Goal: Task Accomplishment & Management: Use online tool/utility

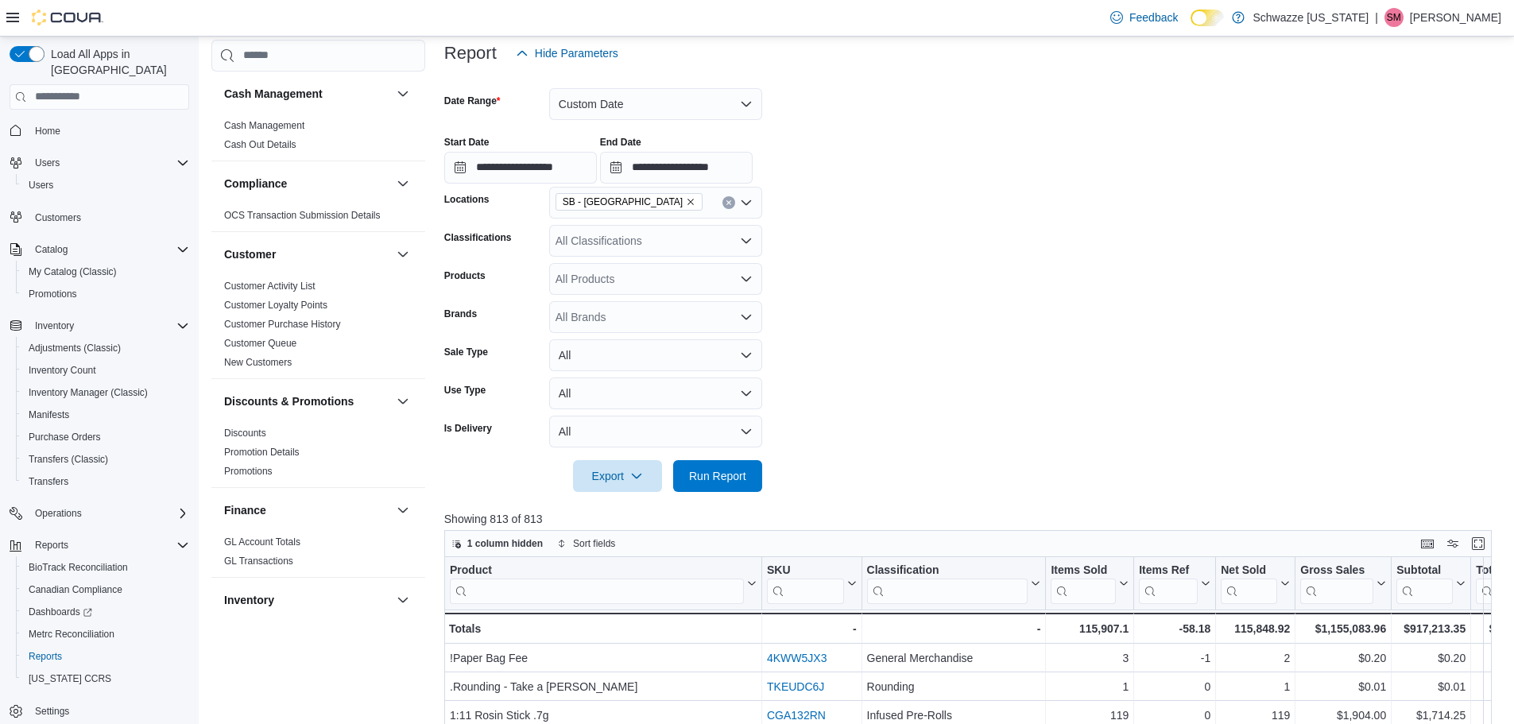
scroll to position [1060, 0]
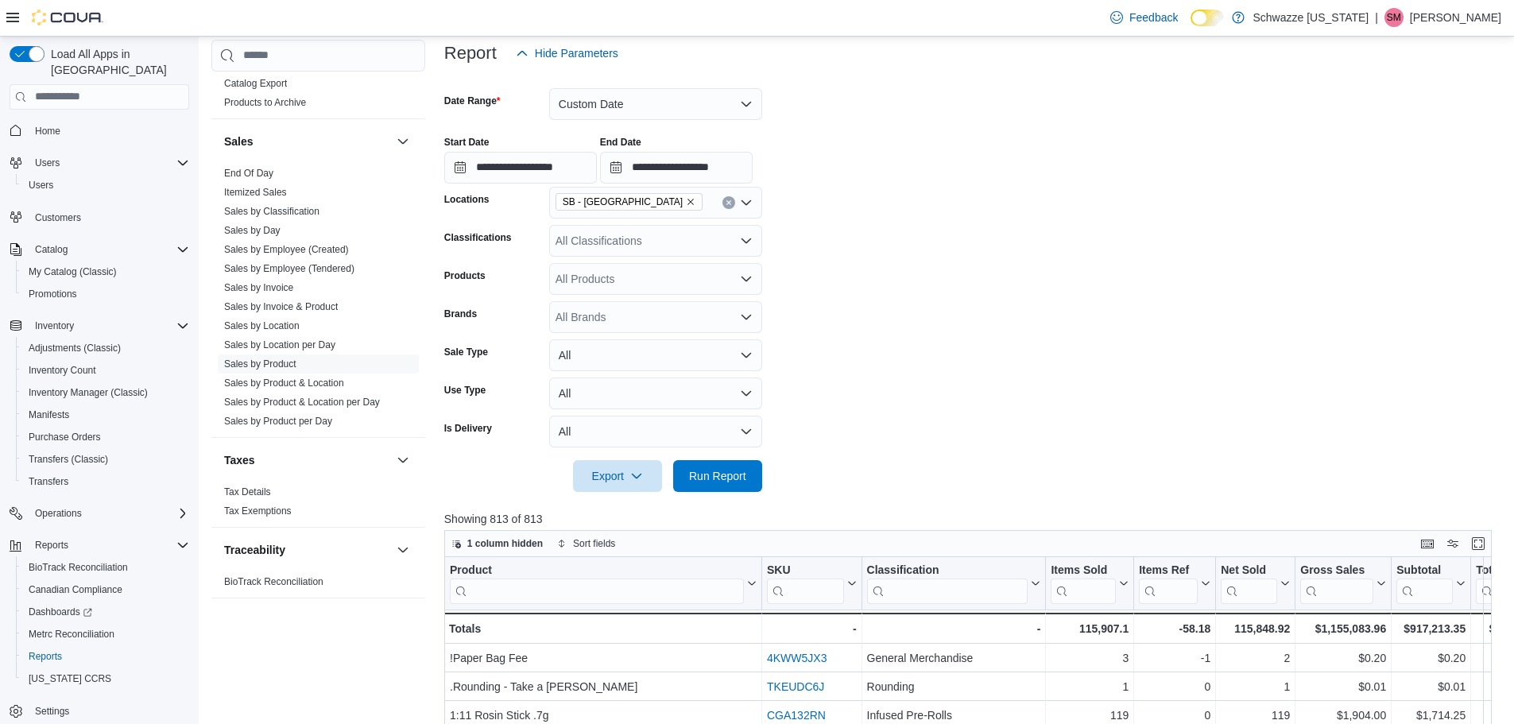
click at [741, 237] on icon "Open list of options" at bounding box center [746, 241] width 13 height 13
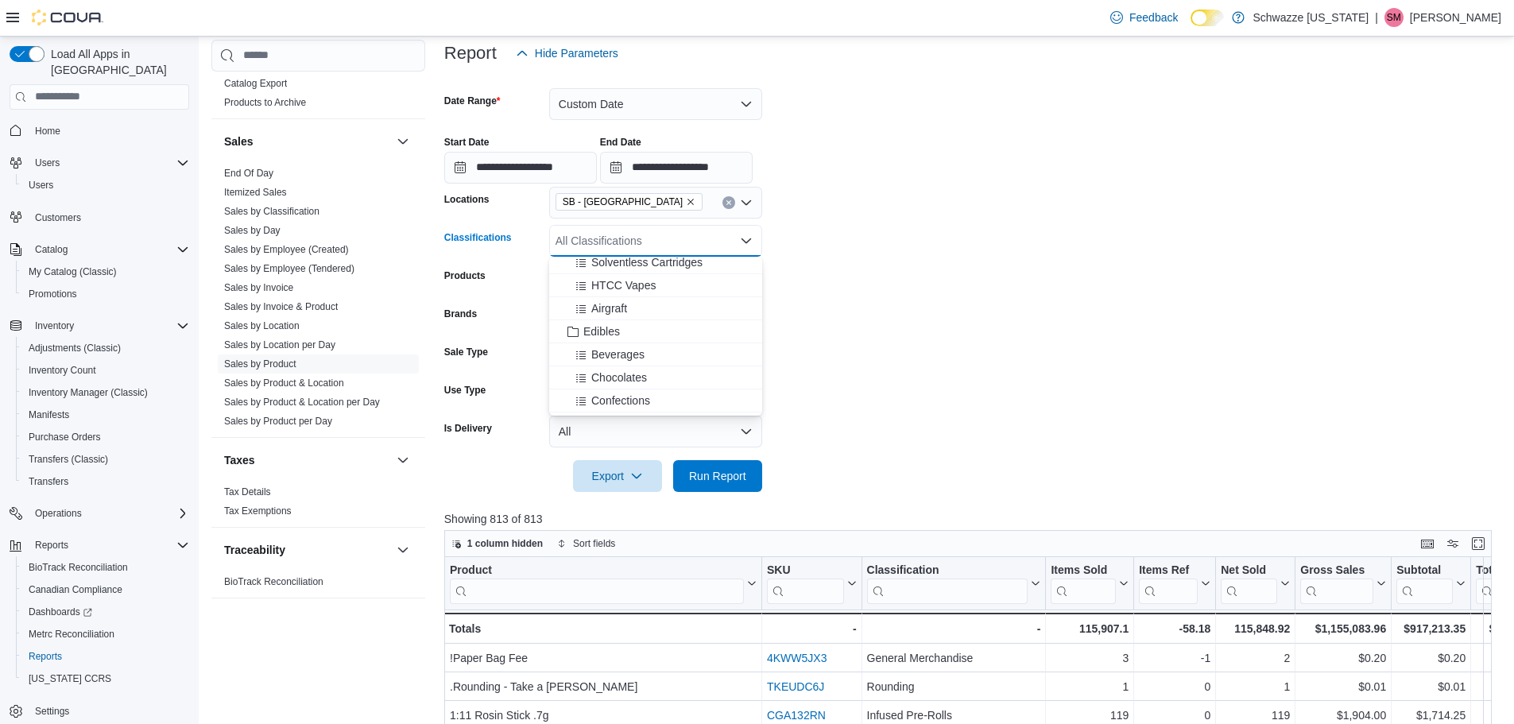
scroll to position [954, 0]
click at [623, 309] on div "Edibles" at bounding box center [656, 305] width 194 height 16
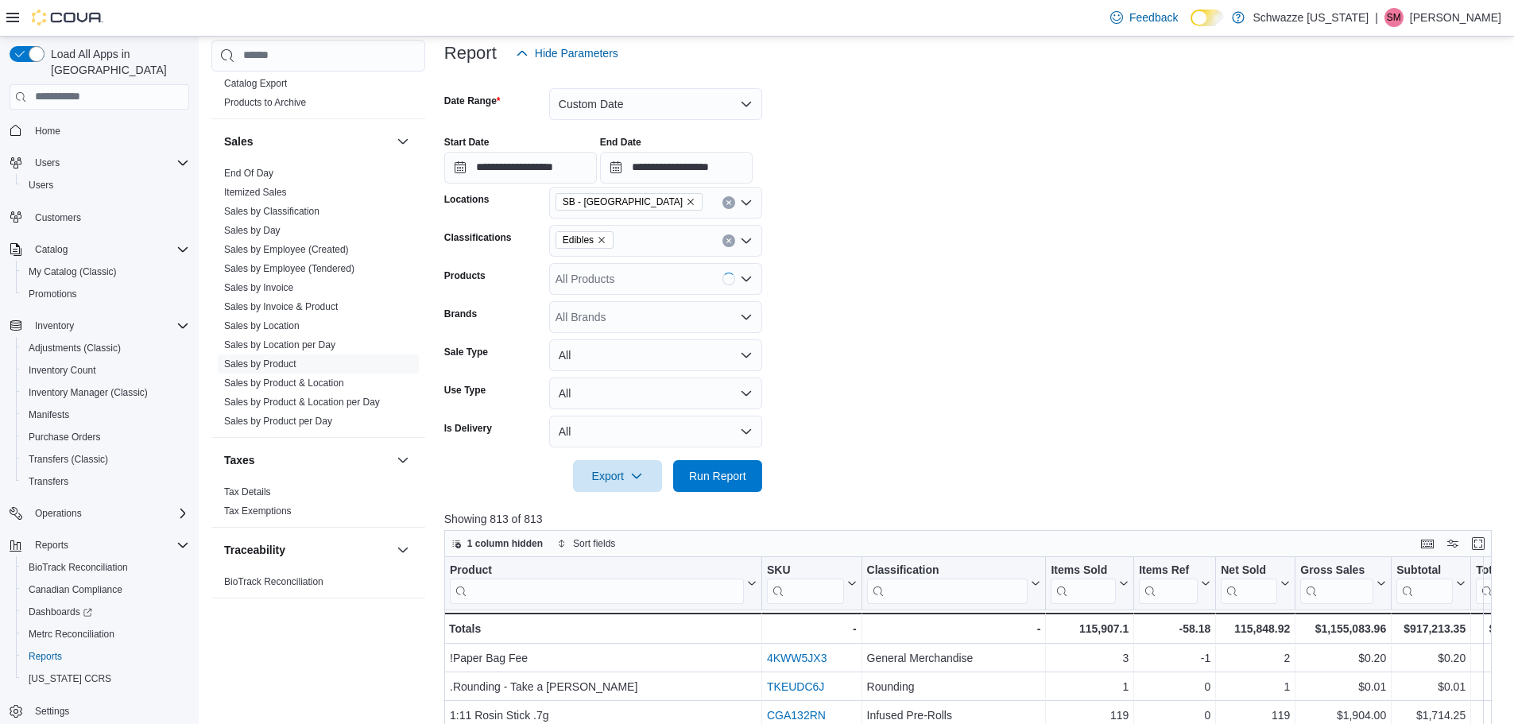
click at [1003, 314] on form "**********" at bounding box center [973, 280] width 1059 height 423
click at [607, 471] on span "Export" at bounding box center [618, 475] width 70 height 32
click at [638, 510] on span "Export to Excel" at bounding box center [620, 508] width 72 height 13
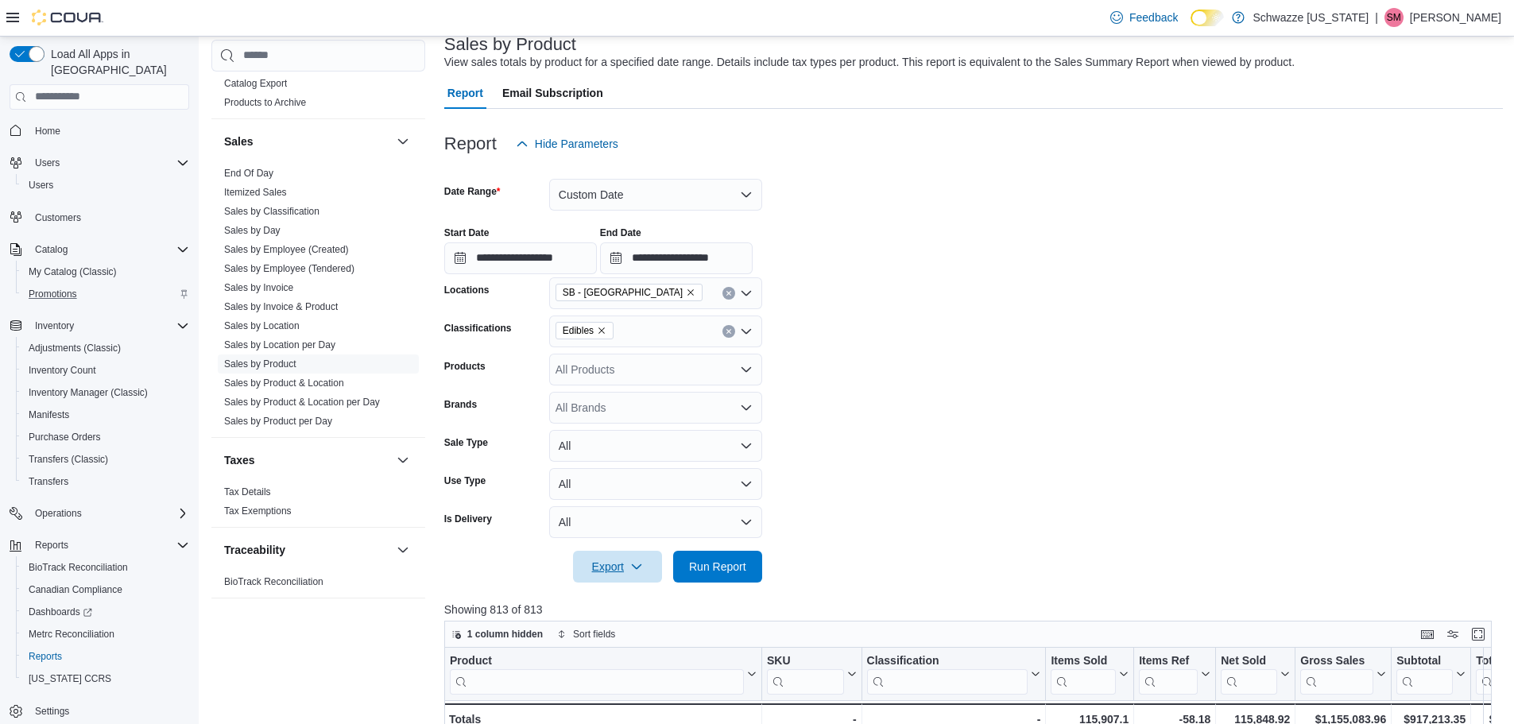
scroll to position [0, 0]
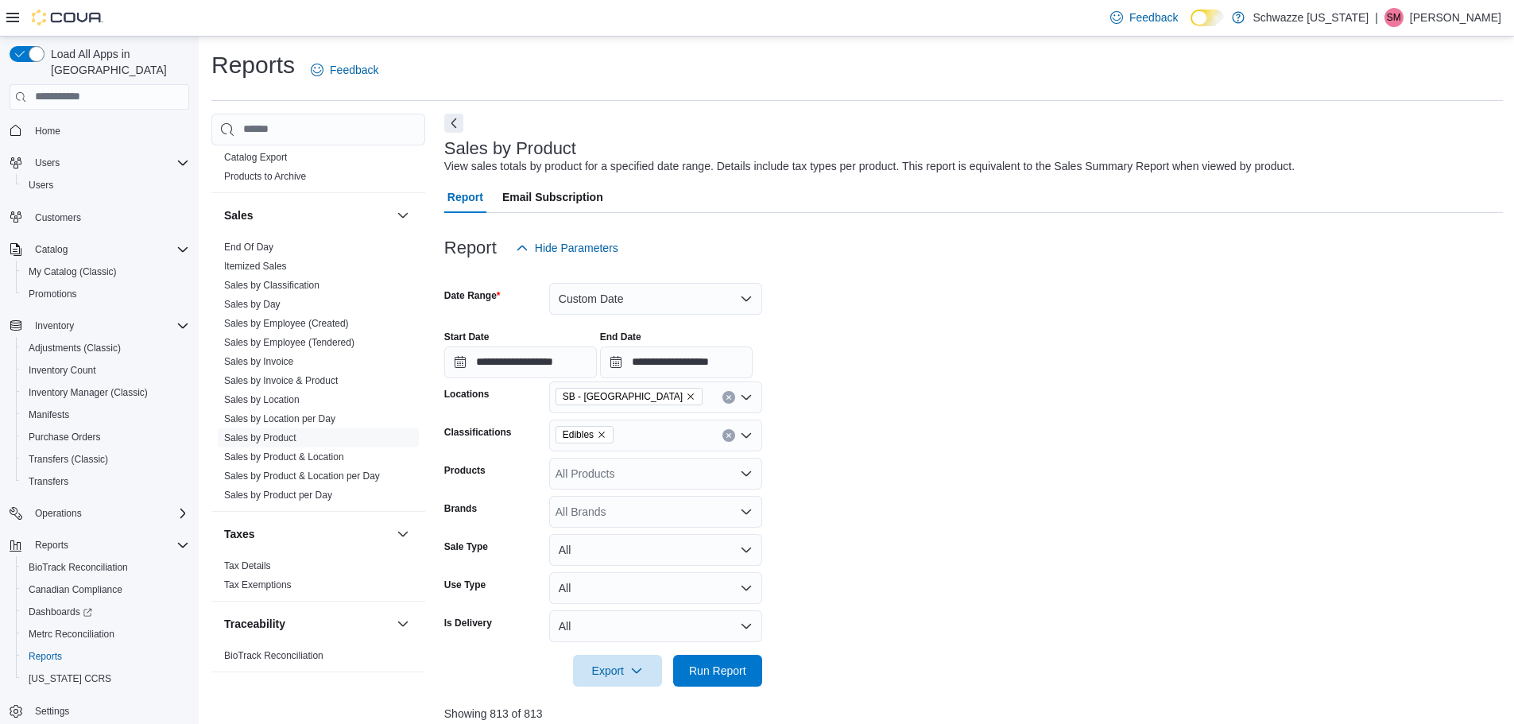
click at [80, 121] on span "Home" at bounding box center [109, 131] width 161 height 20
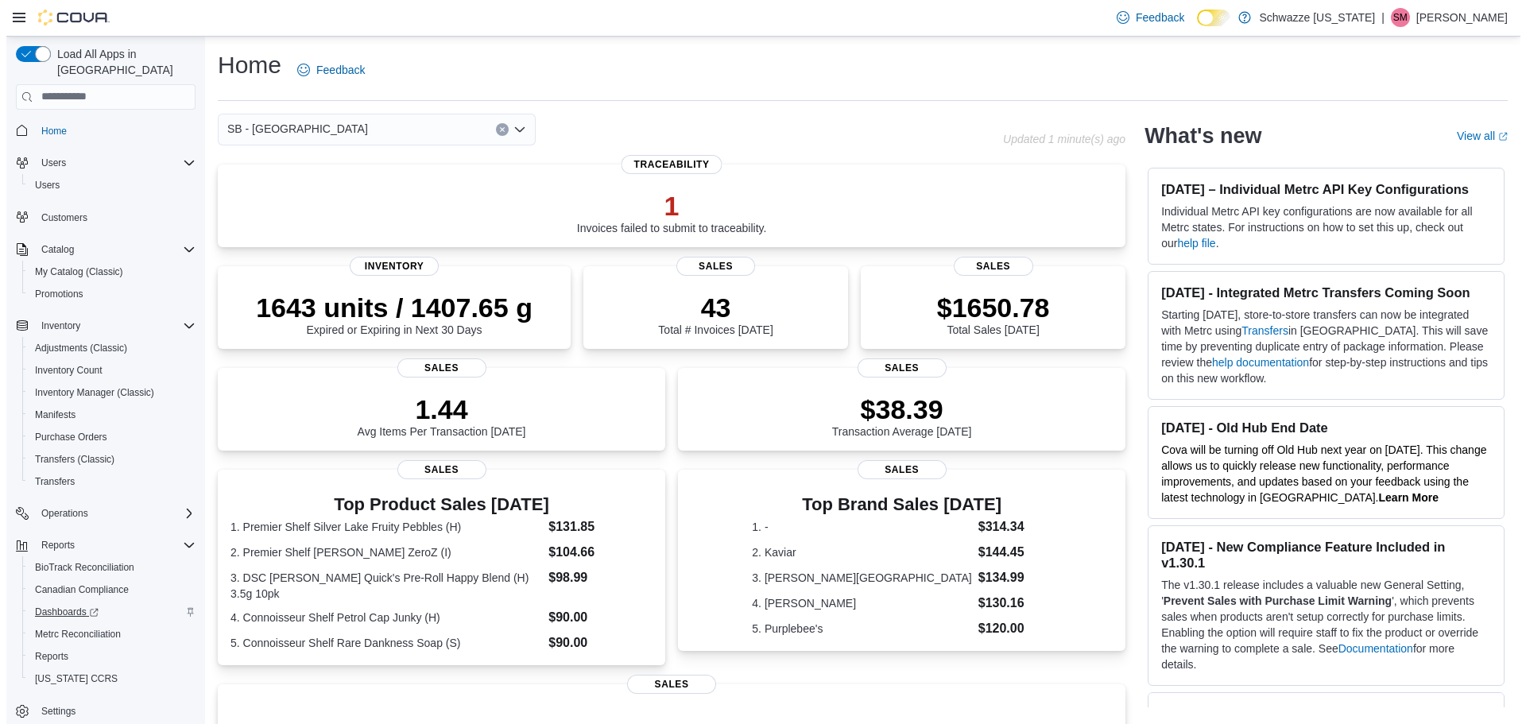
scroll to position [7, 0]
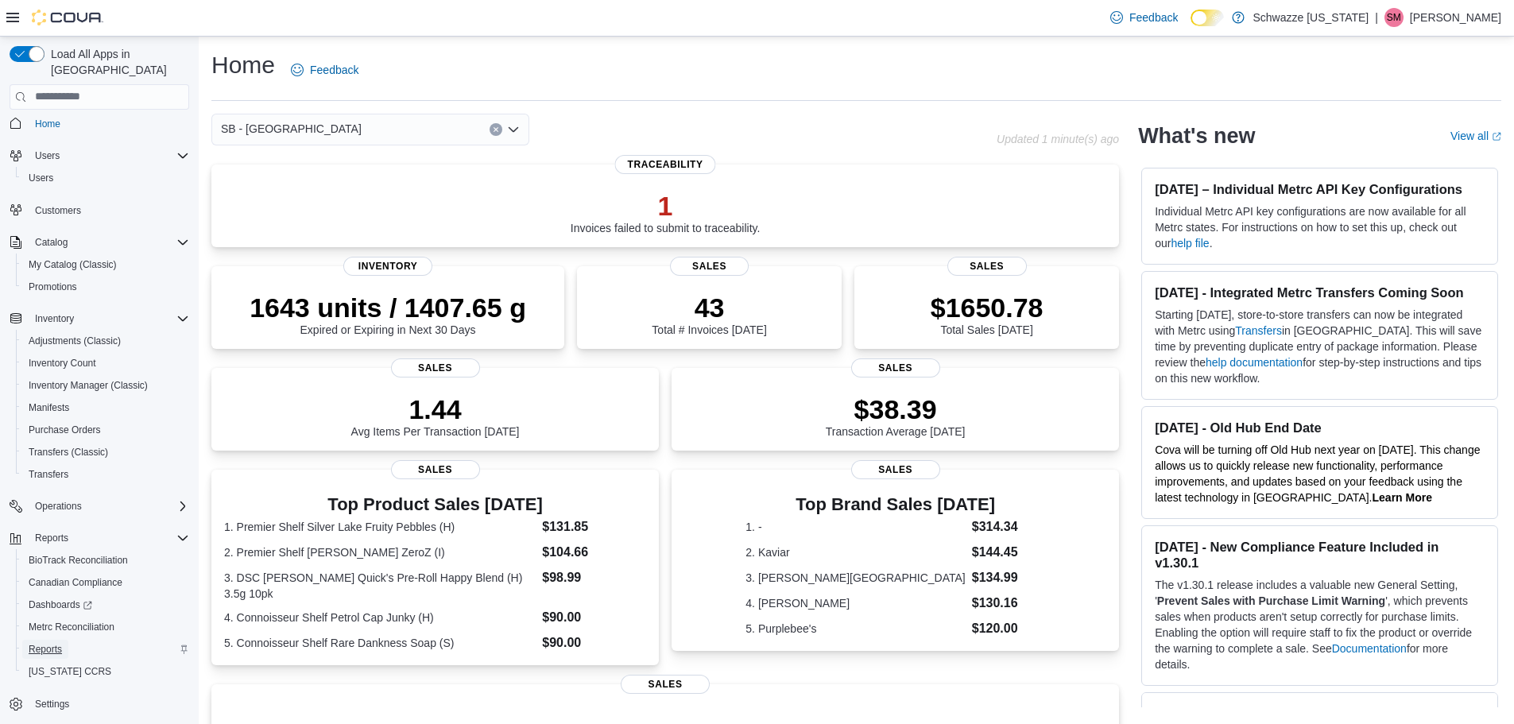
click at [50, 643] on span "Reports" at bounding box center [45, 649] width 33 height 13
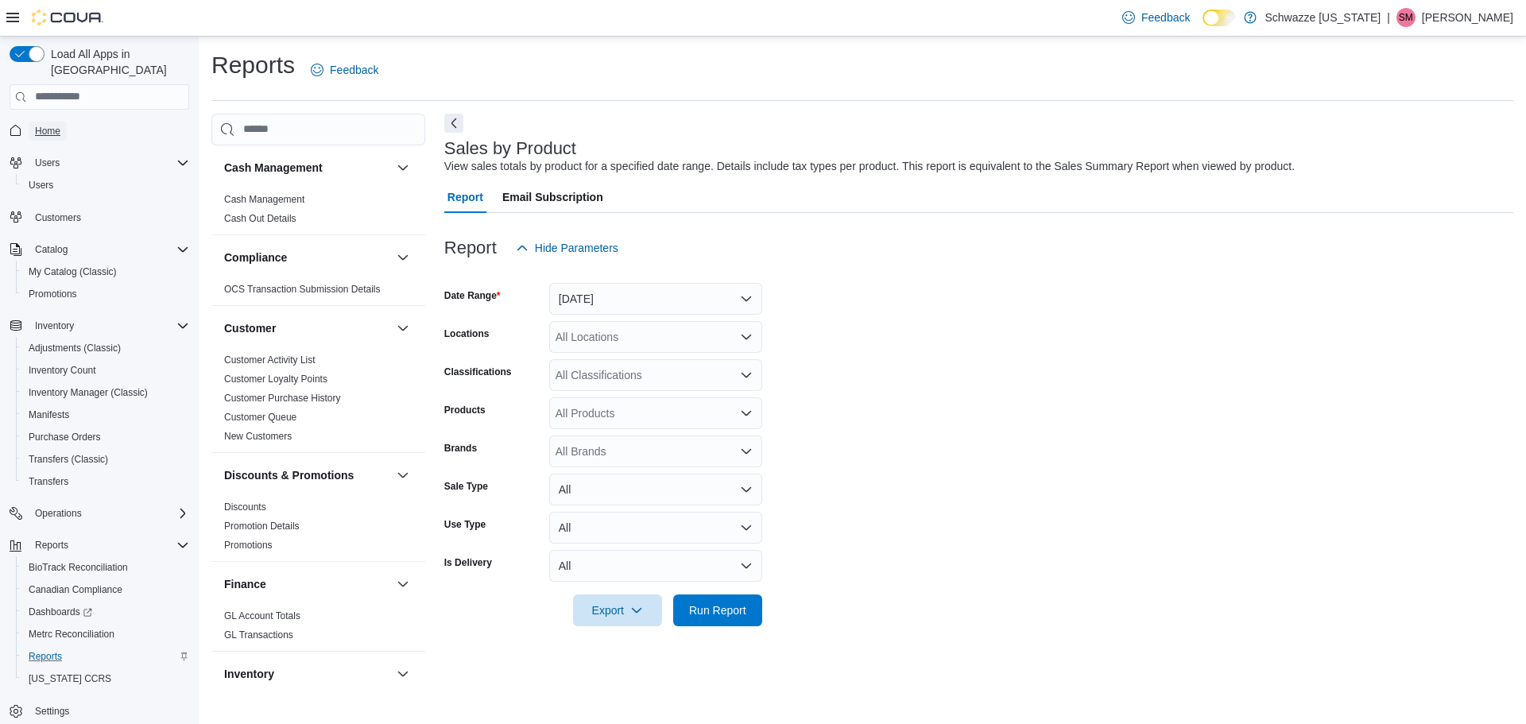
click at [55, 125] on span "Home" at bounding box center [47, 131] width 25 height 13
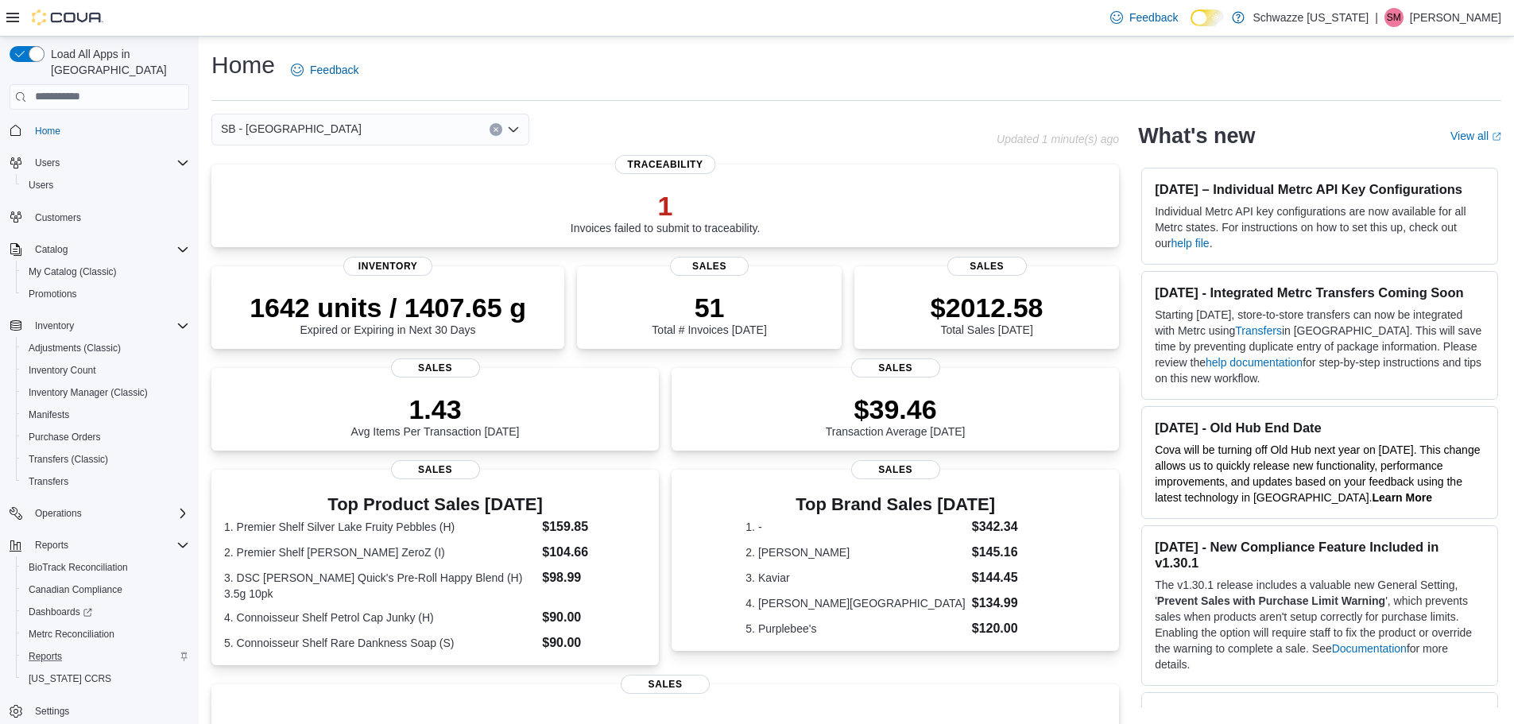
click at [80, 647] on div "Reports" at bounding box center [105, 656] width 167 height 19
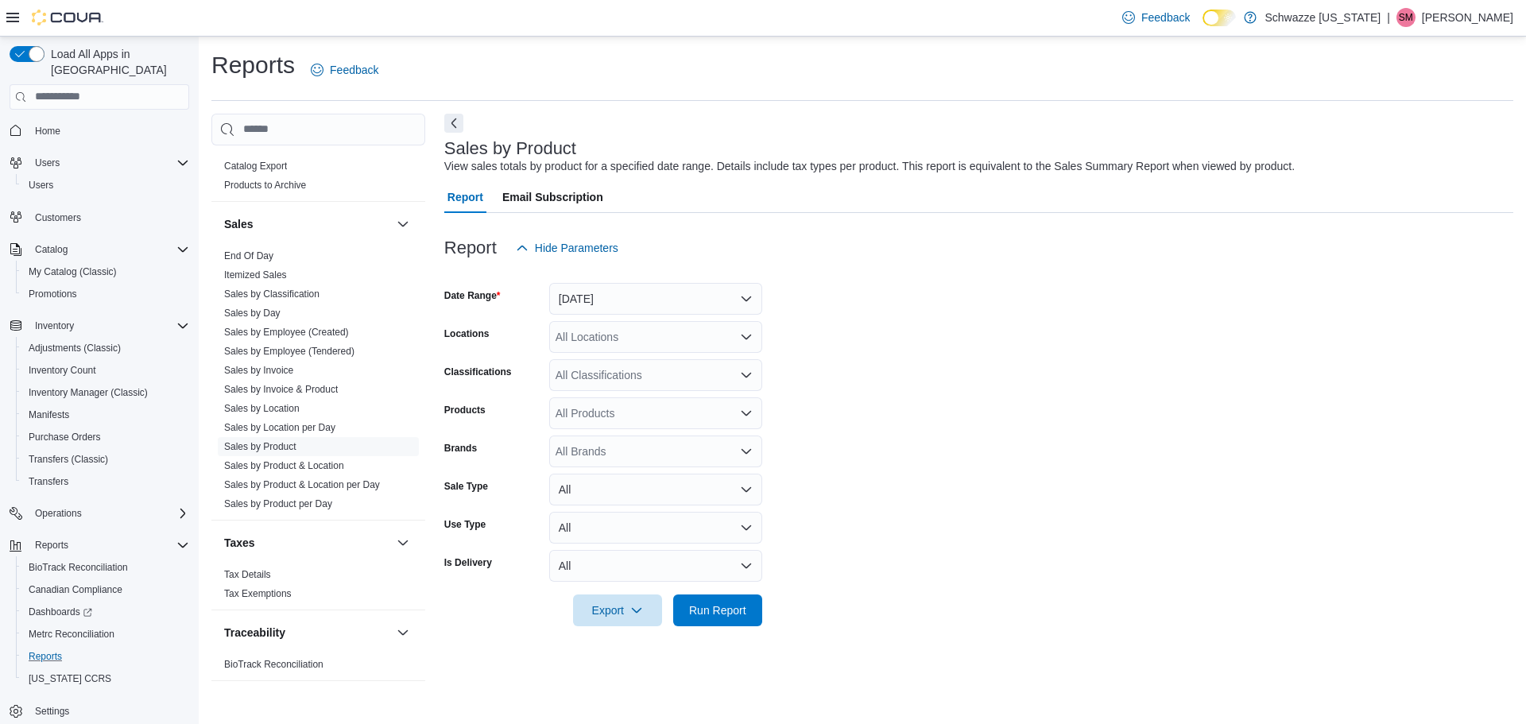
scroll to position [1060, 0]
click at [328, 337] on link "Sales by Employee (Tendered)" at bounding box center [289, 342] width 130 height 11
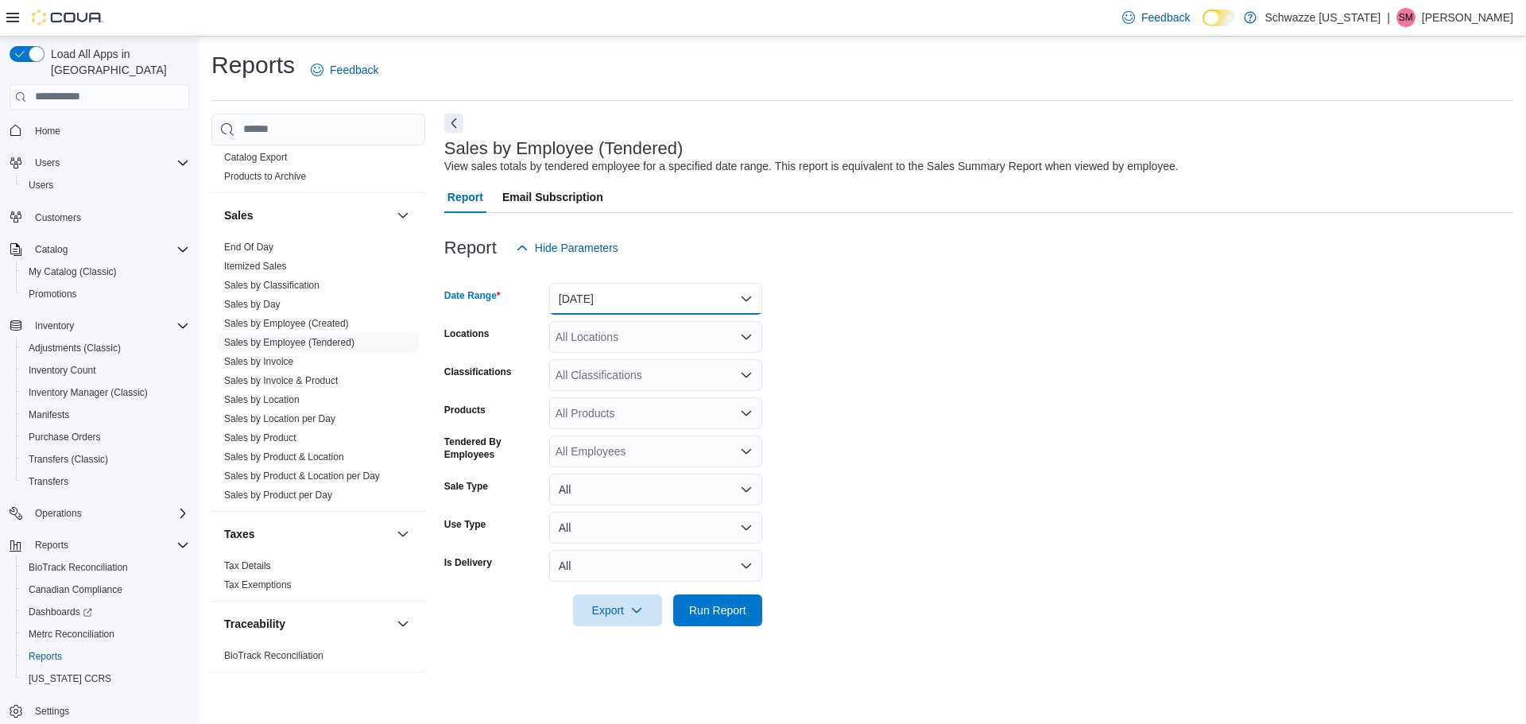
click at [632, 304] on button "[DATE]" at bounding box center [655, 299] width 213 height 32
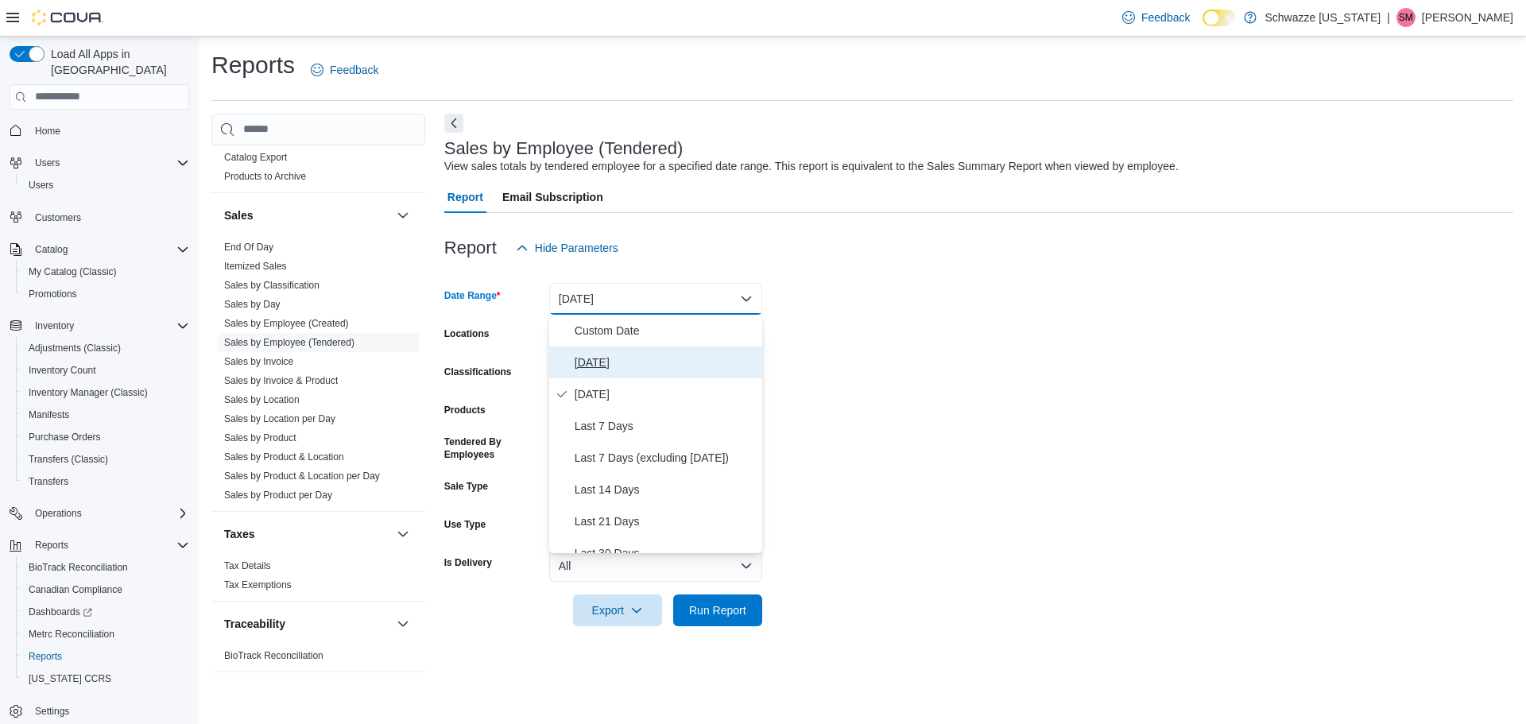
click at [619, 368] on span "[DATE]" at bounding box center [665, 362] width 181 height 19
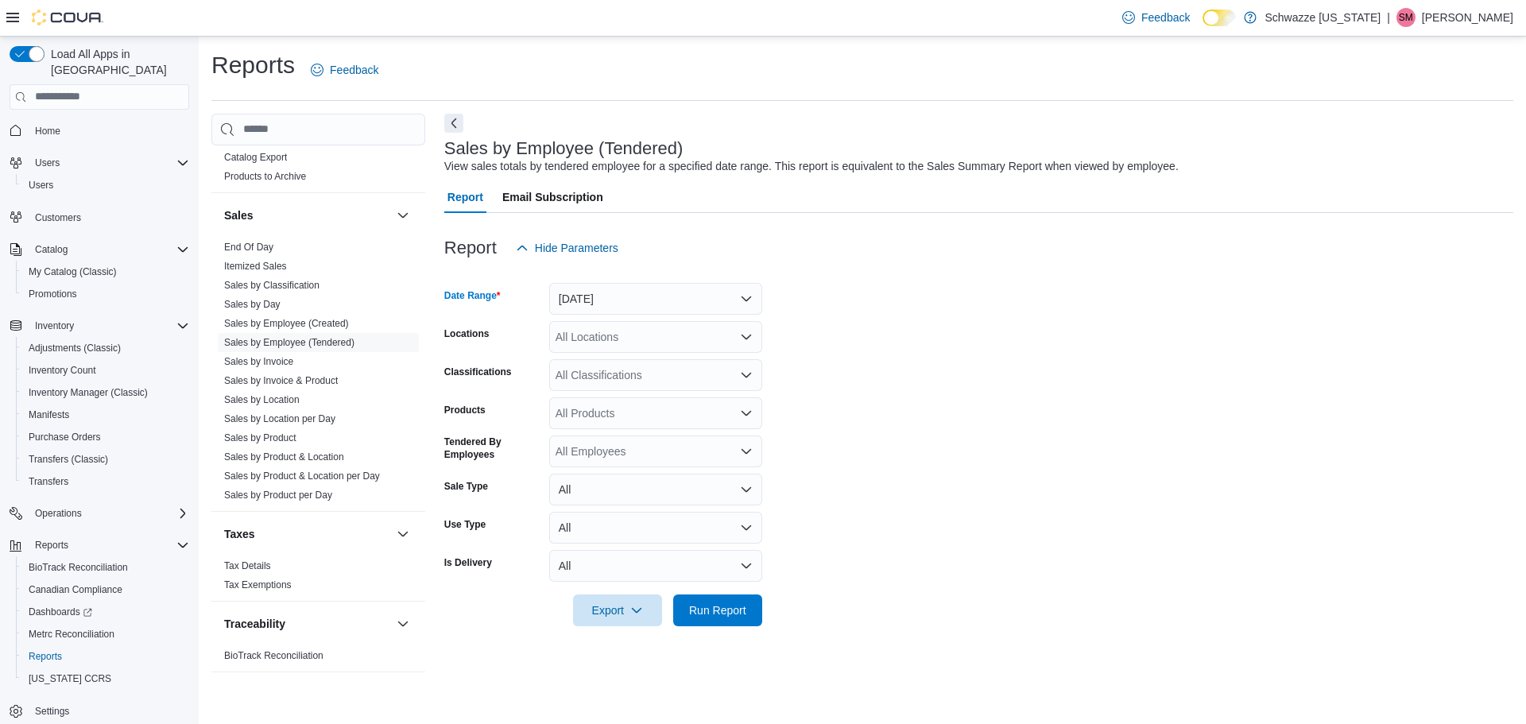
click at [843, 362] on form "Date Range [DATE] Locations All Locations Classifications All Classifications P…" at bounding box center [978, 445] width 1069 height 362
click at [696, 331] on div "All Locations" at bounding box center [655, 337] width 213 height 32
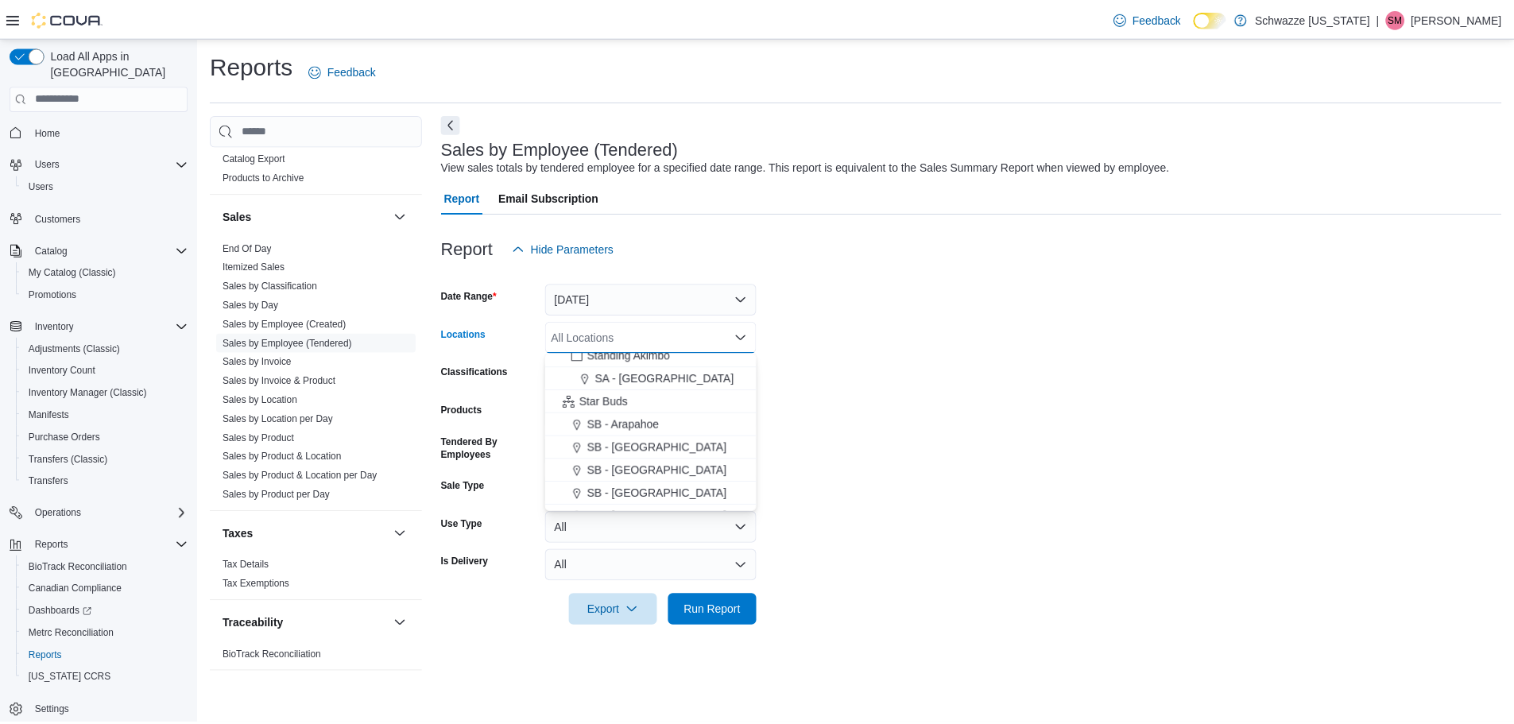
scroll to position [238, 0]
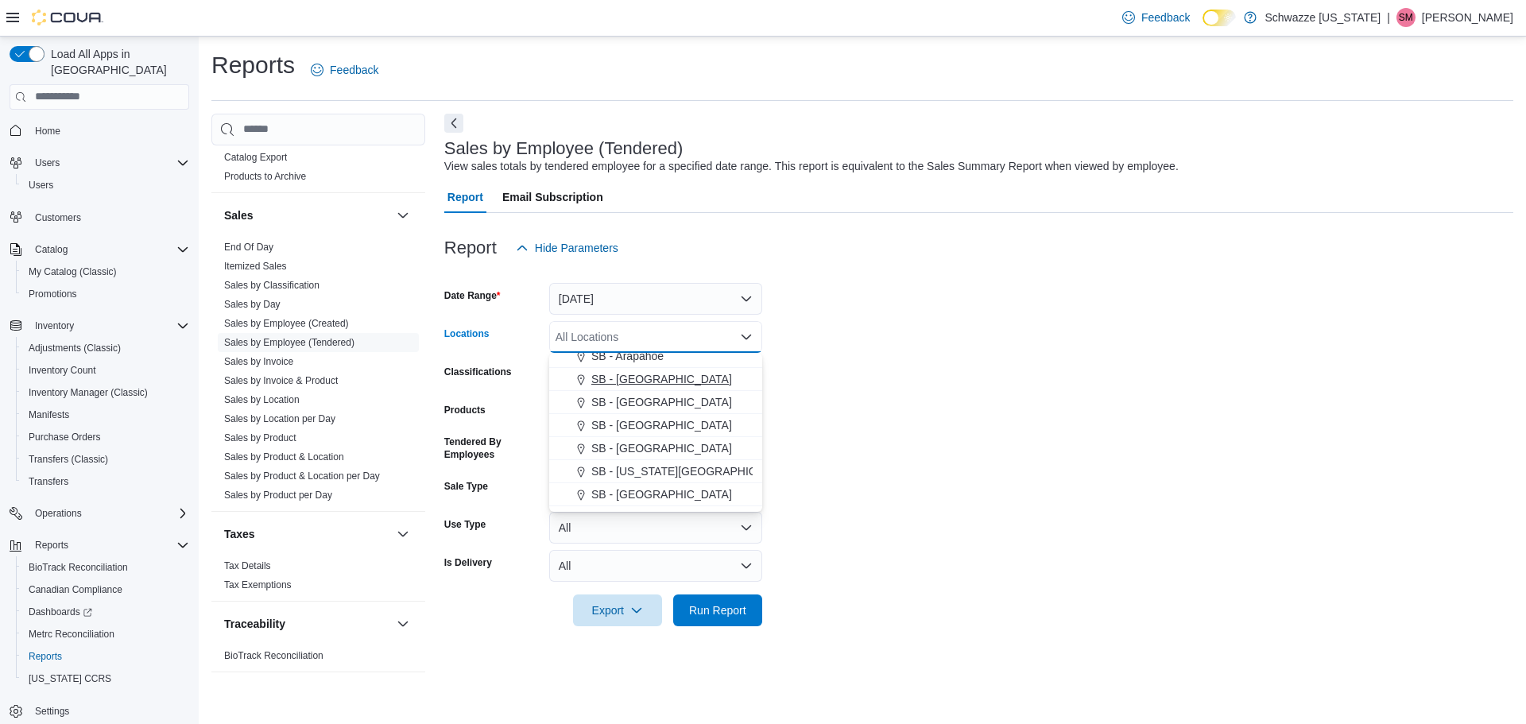
click at [640, 375] on span "SB - [GEOGRAPHIC_DATA]" at bounding box center [661, 379] width 141 height 16
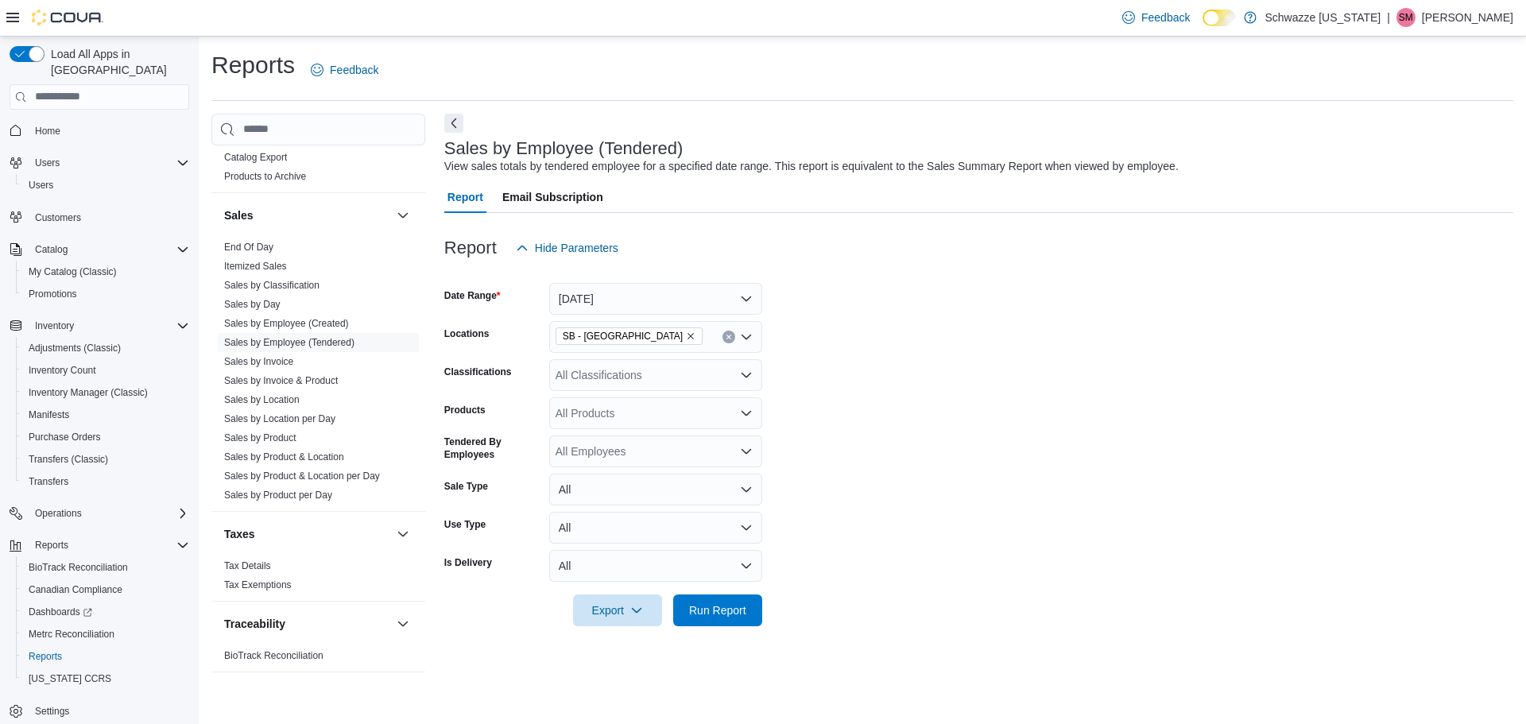
click at [913, 417] on form "Date Range [DATE] Locations SB - Aurora Classifications All Classifications Pro…" at bounding box center [978, 445] width 1069 height 362
click at [709, 622] on span "Run Report" at bounding box center [718, 610] width 70 height 32
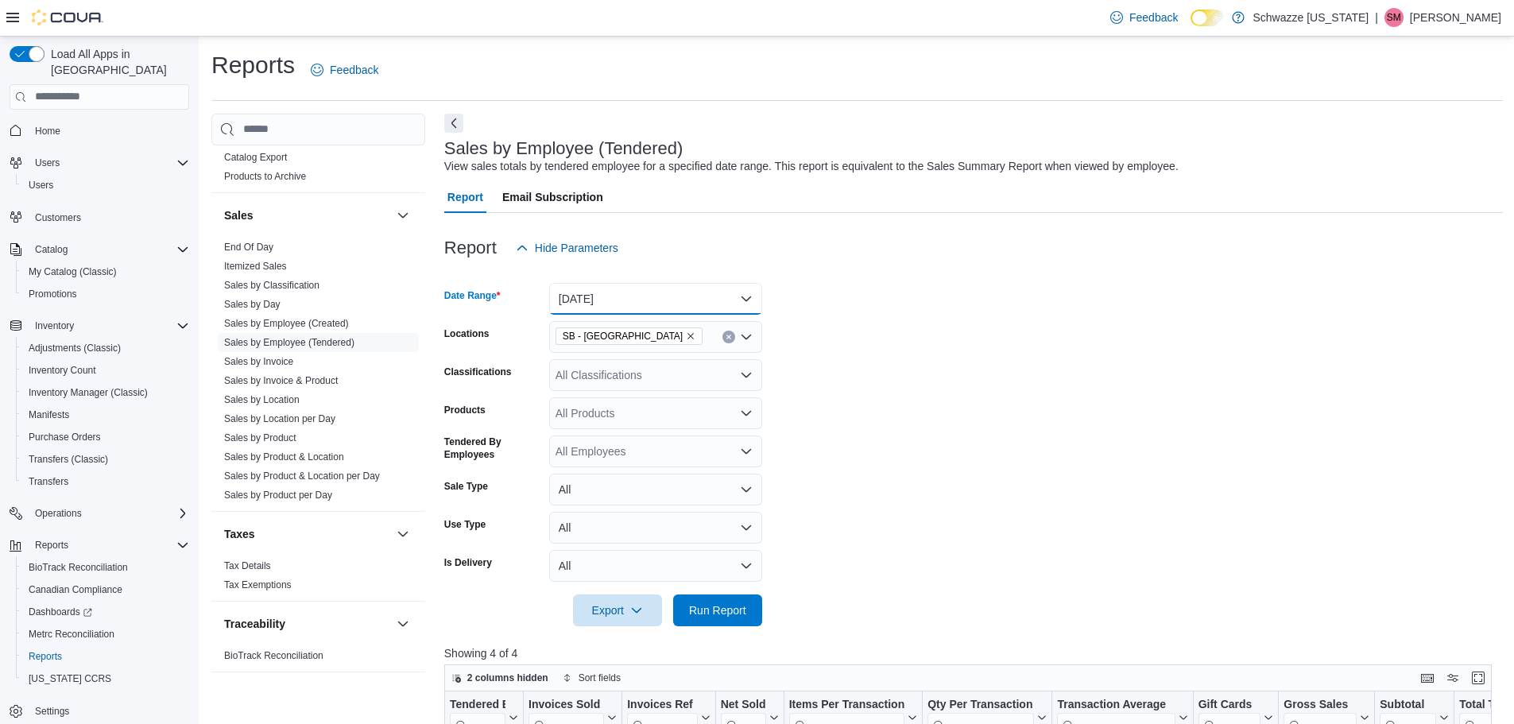
click at [745, 304] on button "[DATE]" at bounding box center [655, 299] width 213 height 32
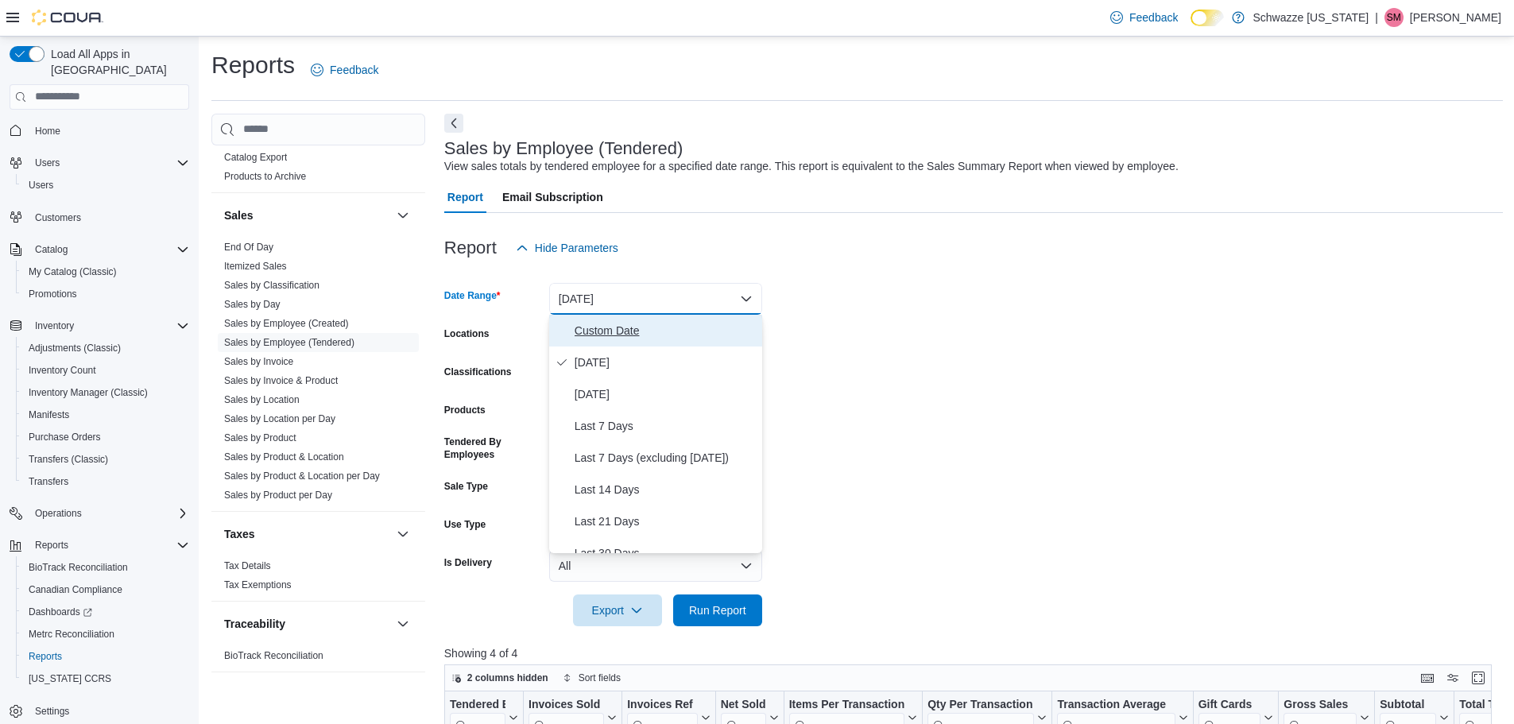
click at [645, 334] on span "Custom Date" at bounding box center [665, 330] width 181 height 19
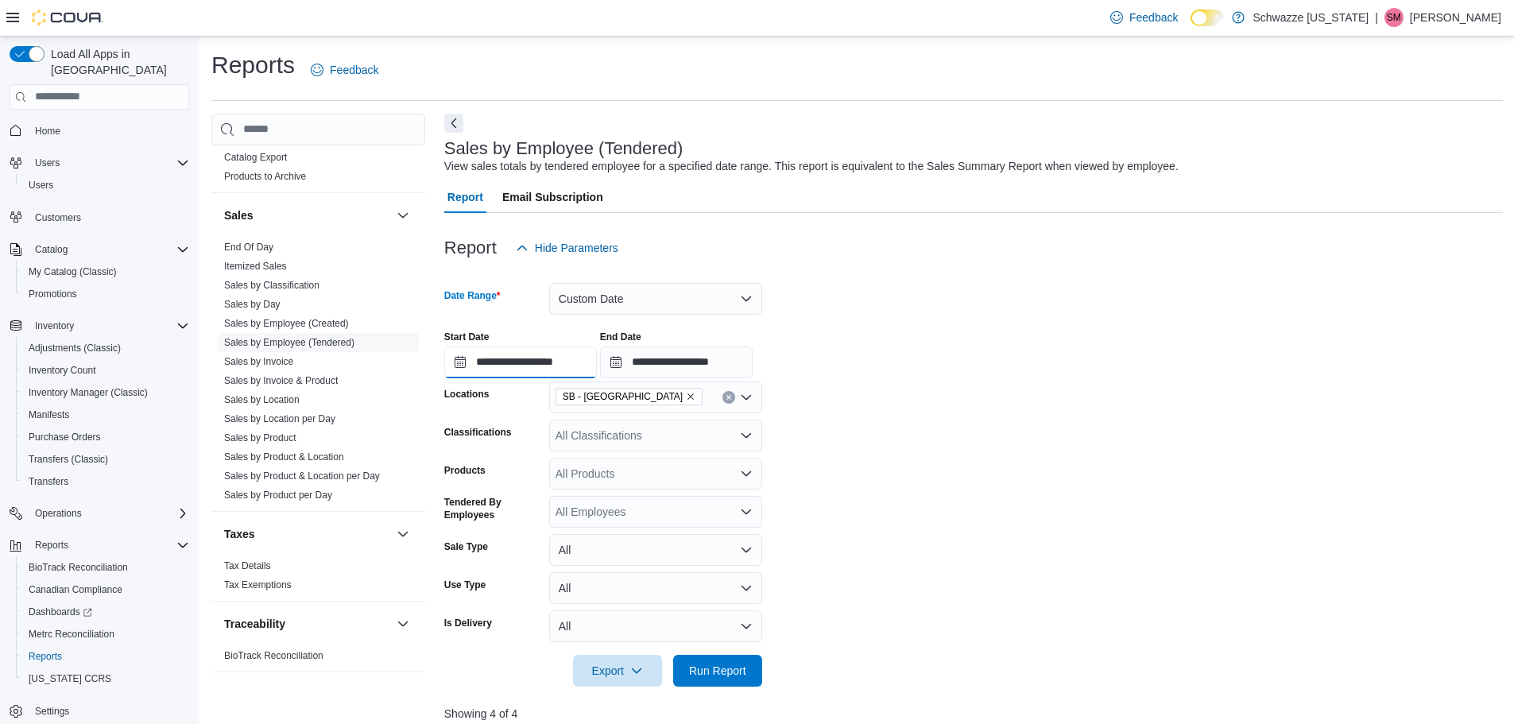
click at [494, 361] on input "**********" at bounding box center [520, 363] width 153 height 32
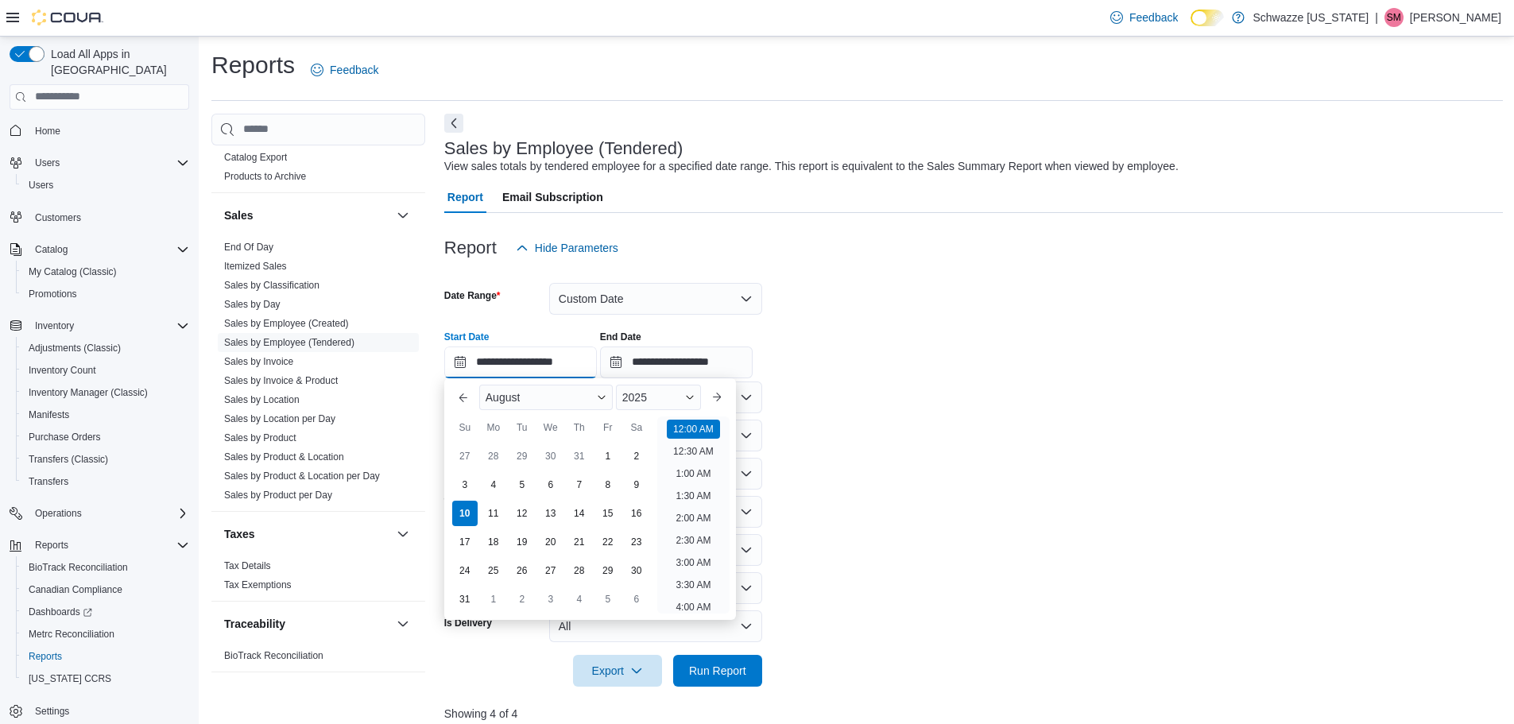
scroll to position [49, 0]
click at [465, 484] on div "3" at bounding box center [465, 485] width 28 height 28
type input "**********"
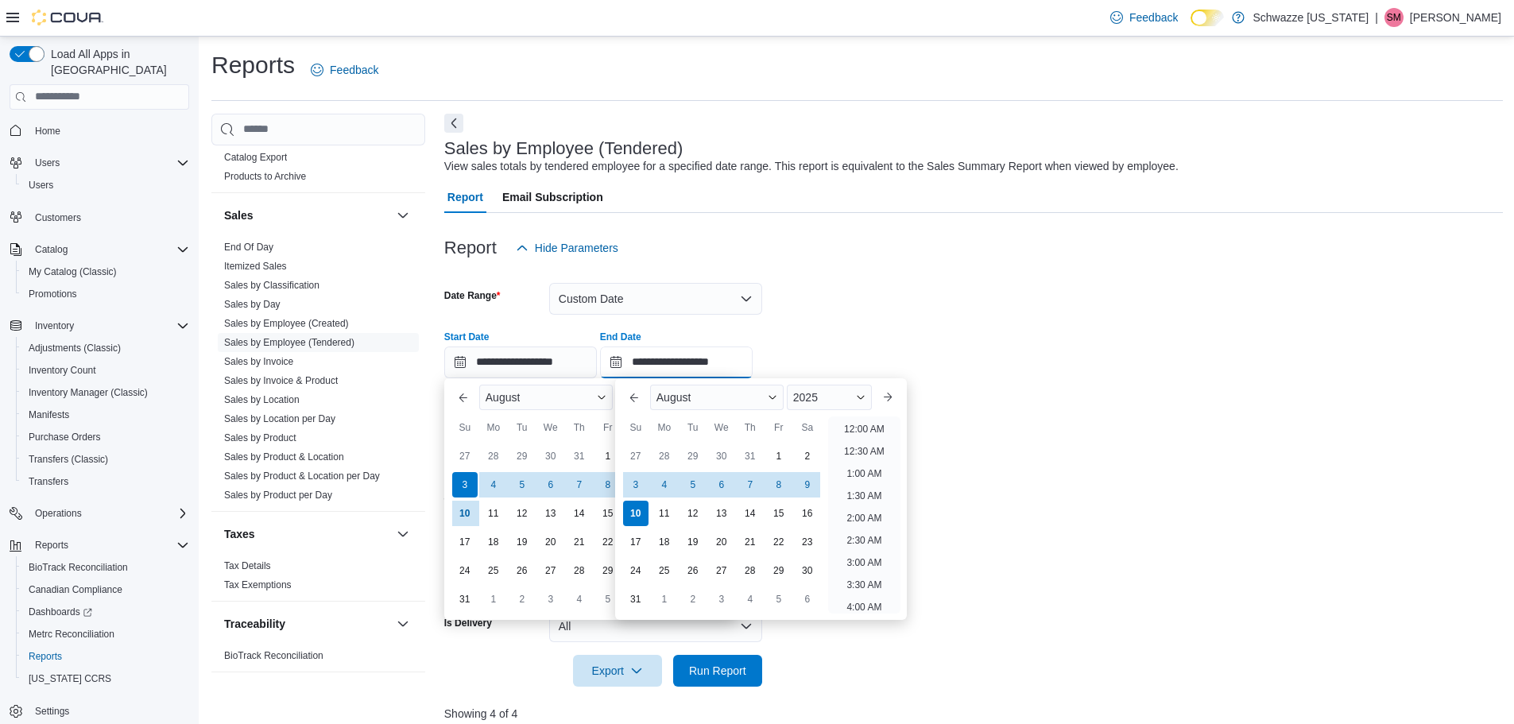
click at [671, 358] on input "**********" at bounding box center [676, 363] width 153 height 32
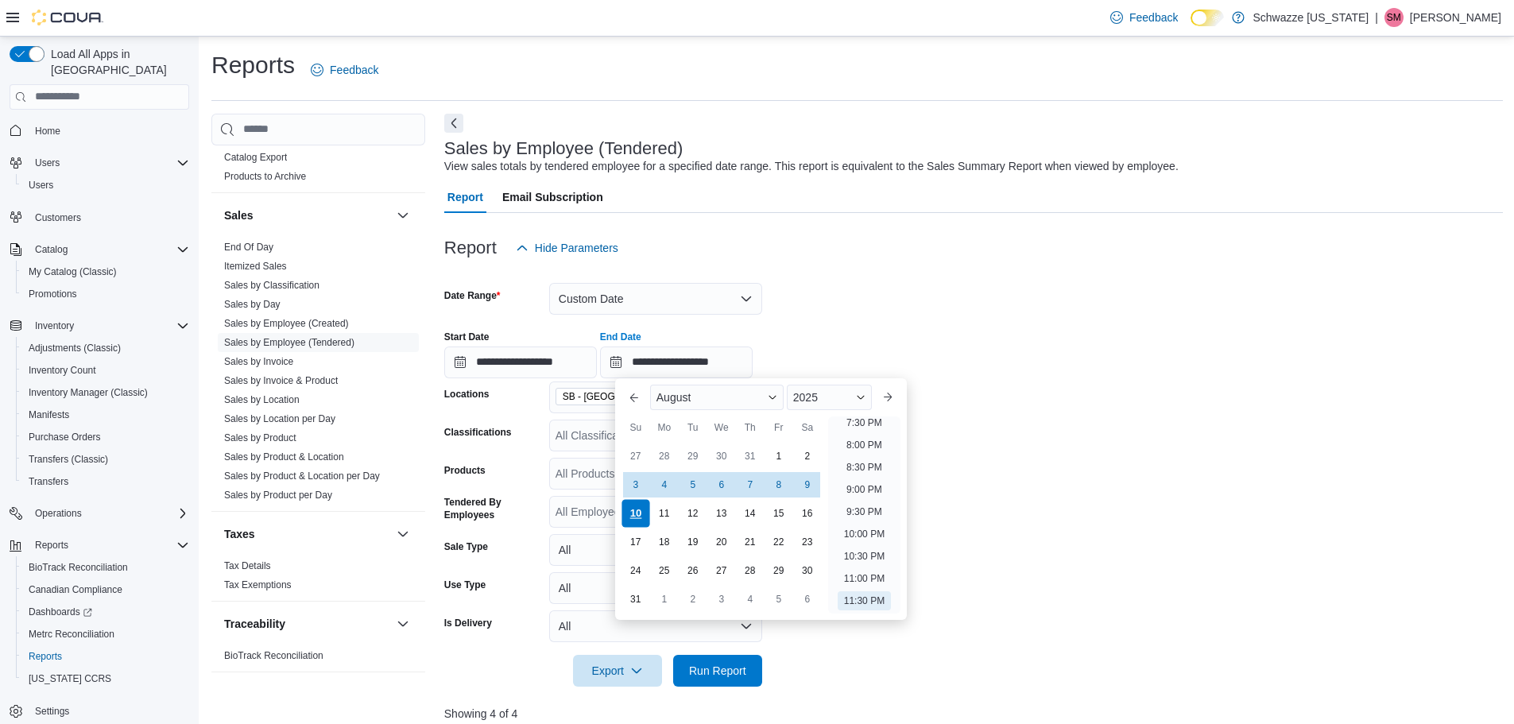
click at [635, 515] on div "10" at bounding box center [636, 513] width 28 height 28
click at [922, 378] on div at bounding box center [973, 379] width 1059 height 3
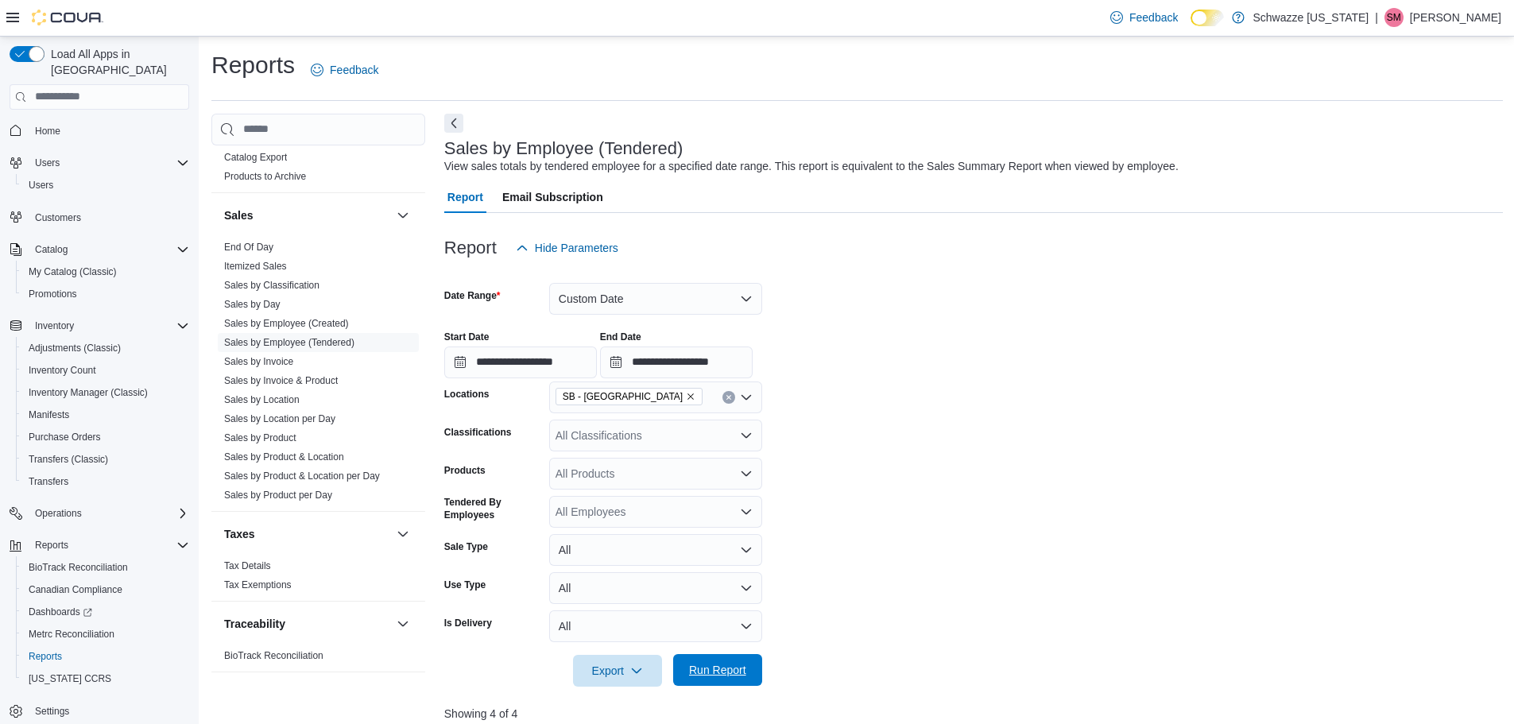
click at [714, 673] on span "Run Report" at bounding box center [717, 670] width 57 height 16
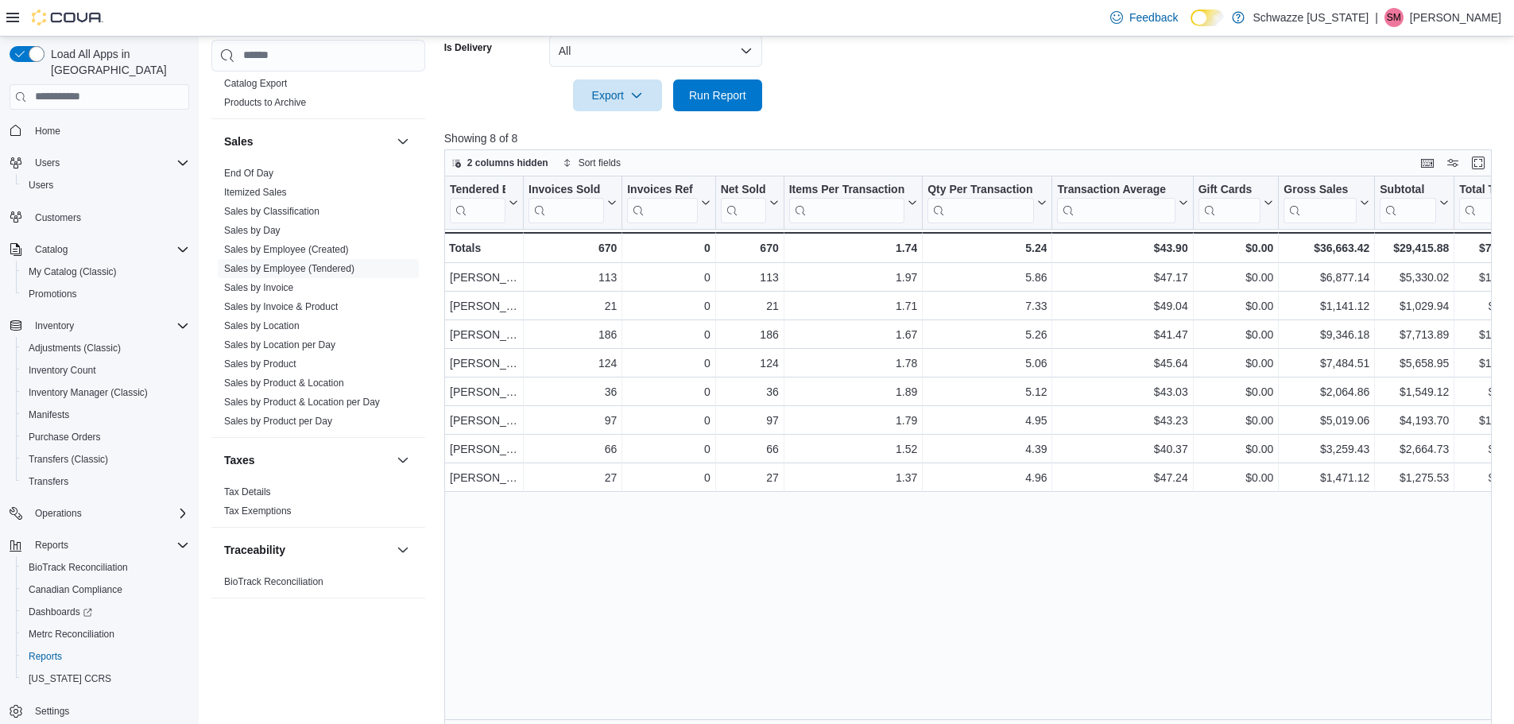
scroll to position [592, 0]
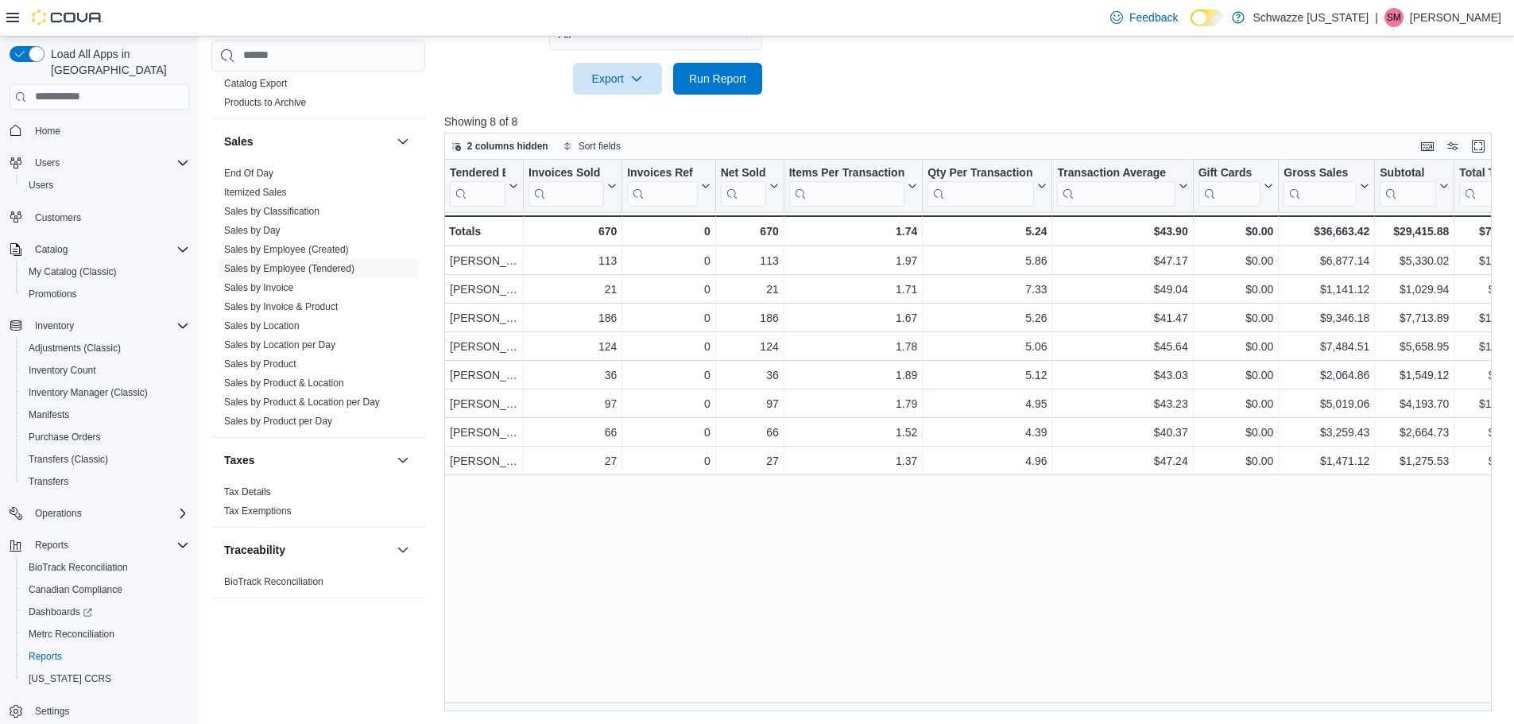
click at [1145, 555] on div "Tendered Employee Click to view column header actions Invoices Sold Click to vi…" at bounding box center [973, 436] width 1059 height 552
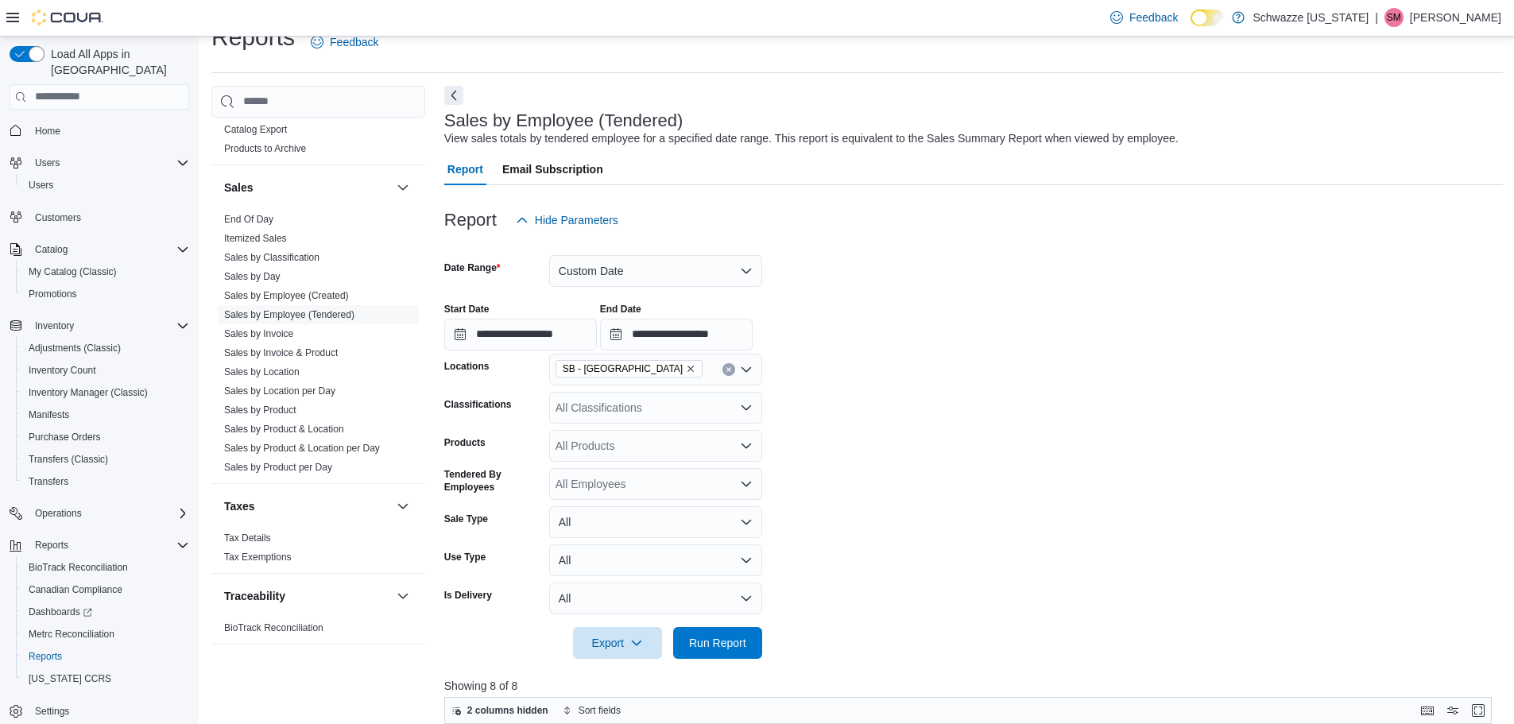
scroll to position [0, 0]
